Goal: Information Seeking & Learning: Learn about a topic

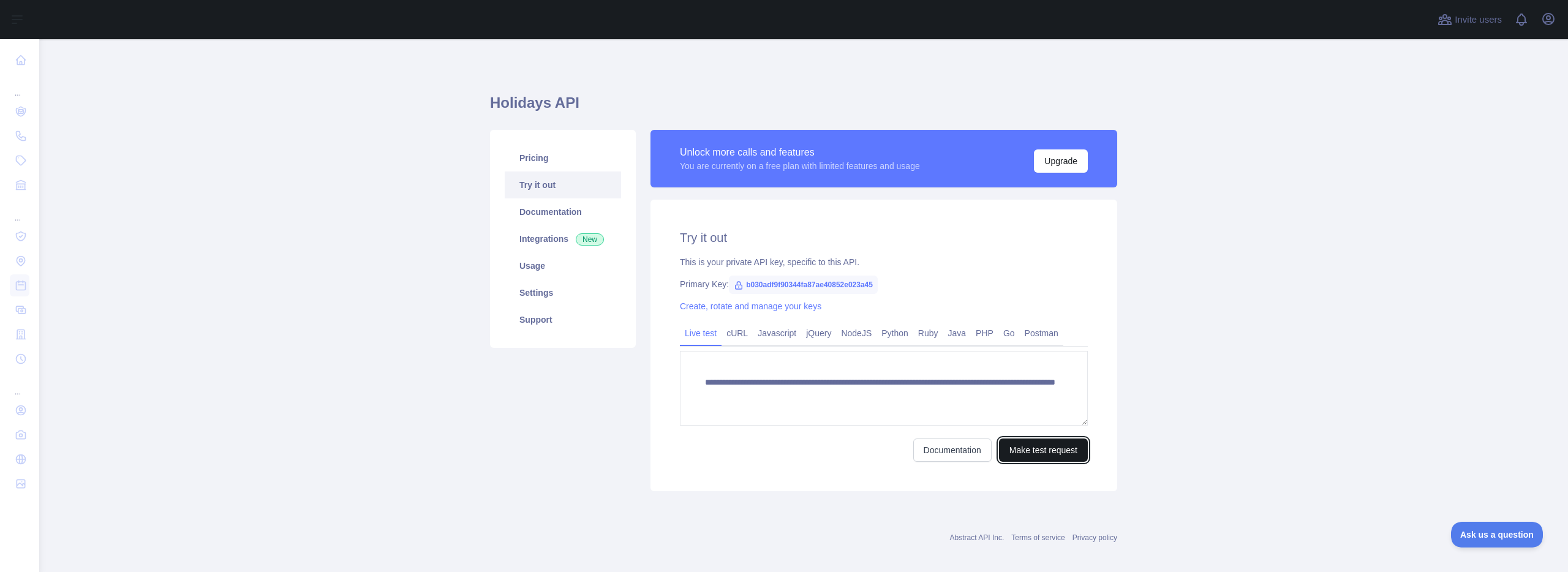
click at [1037, 449] on button "Make test request" at bounding box center [1043, 450] width 88 height 23
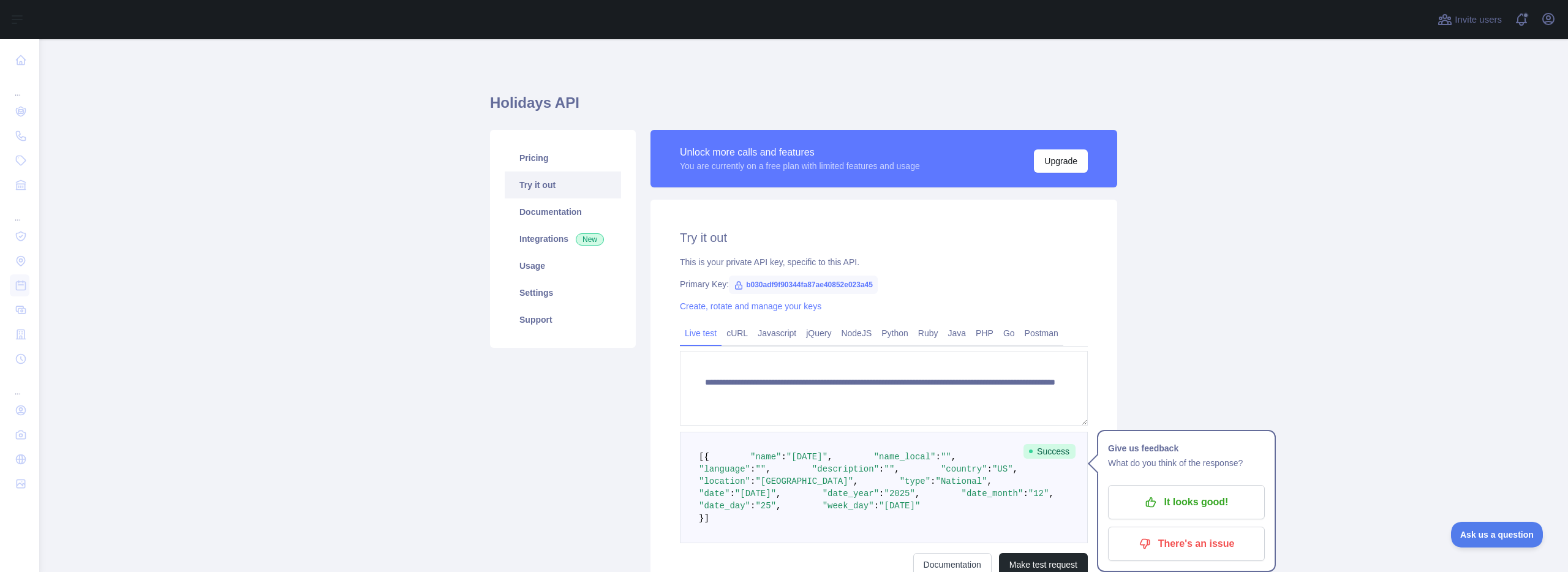
click at [1177, 335] on main "**********" at bounding box center [803, 305] width 1529 height 533
click at [549, 161] on link "Pricing" at bounding box center [563, 158] width 117 height 27
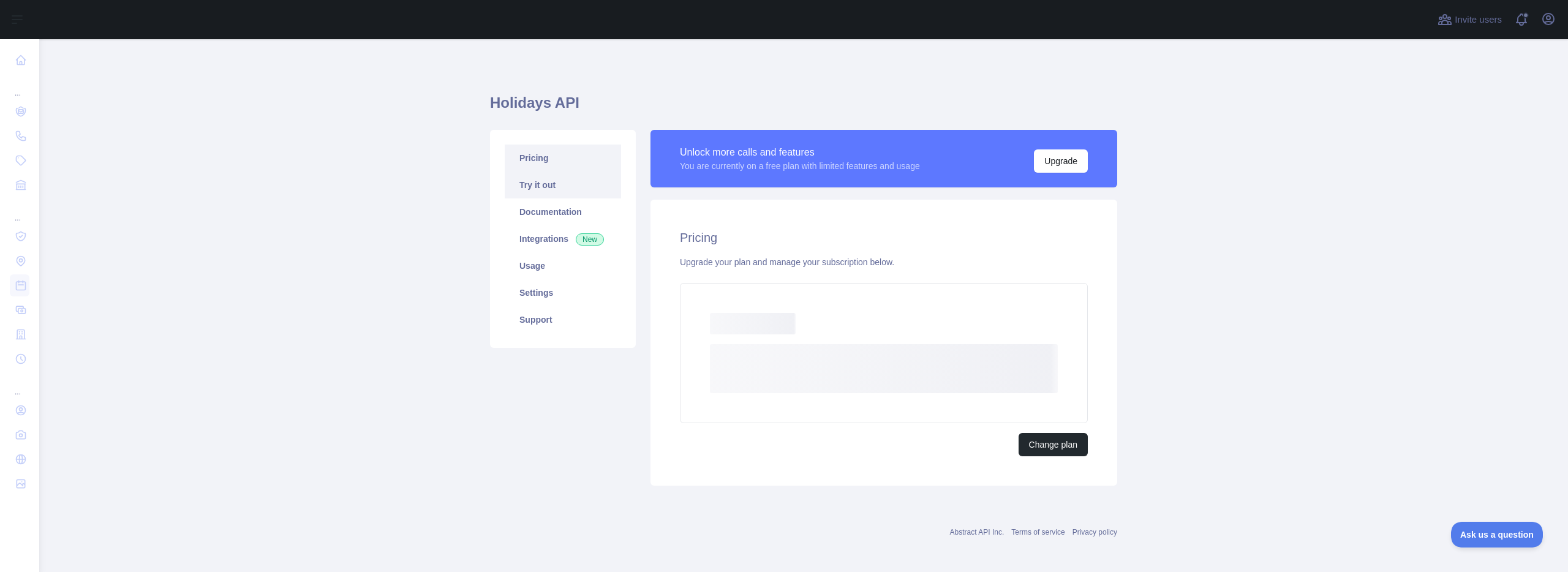
click at [534, 187] on link "Try it out" at bounding box center [563, 185] width 117 height 27
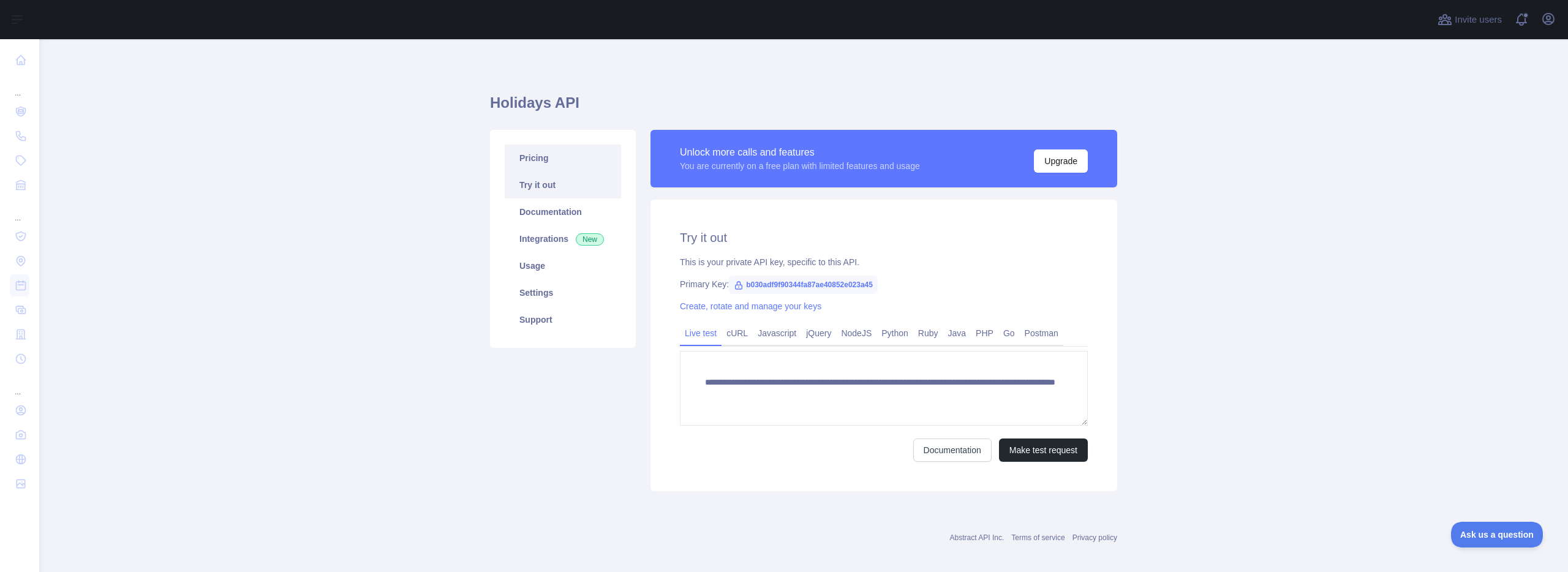
click at [541, 170] on link "Pricing" at bounding box center [563, 158] width 117 height 27
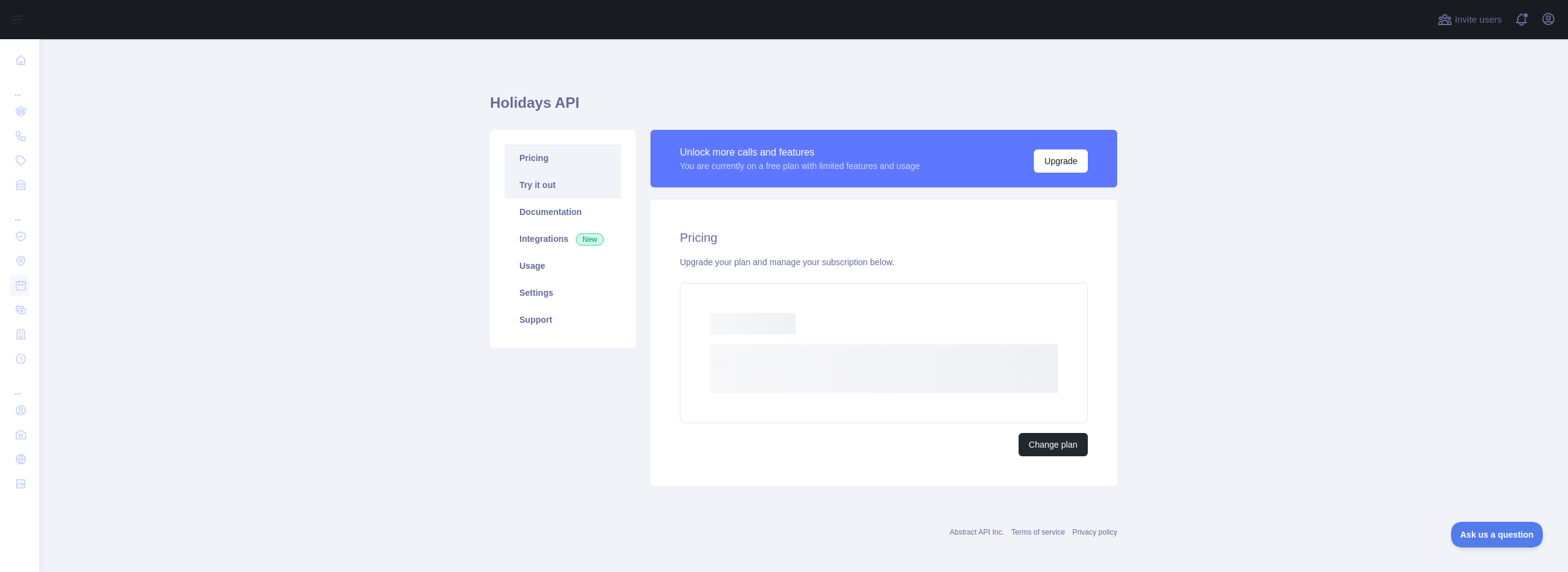
click at [544, 187] on link "Try it out" at bounding box center [563, 185] width 117 height 27
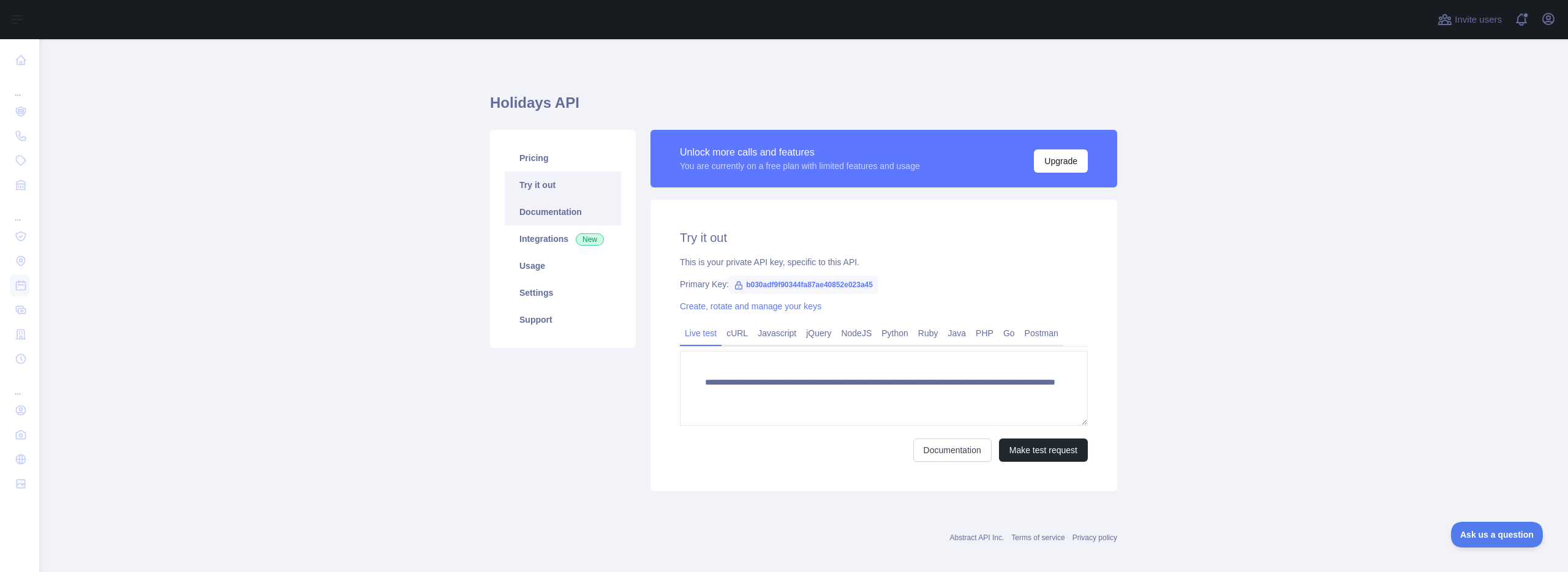
click at [551, 203] on link "Documentation" at bounding box center [563, 212] width 117 height 27
